Goal: Find specific page/section: Find specific page/section

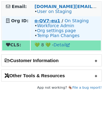
click at [44, 20] on strong "o-QV7-eu1" at bounding box center [47, 20] width 26 height 5
